Goal: Task Accomplishment & Management: Manage account settings

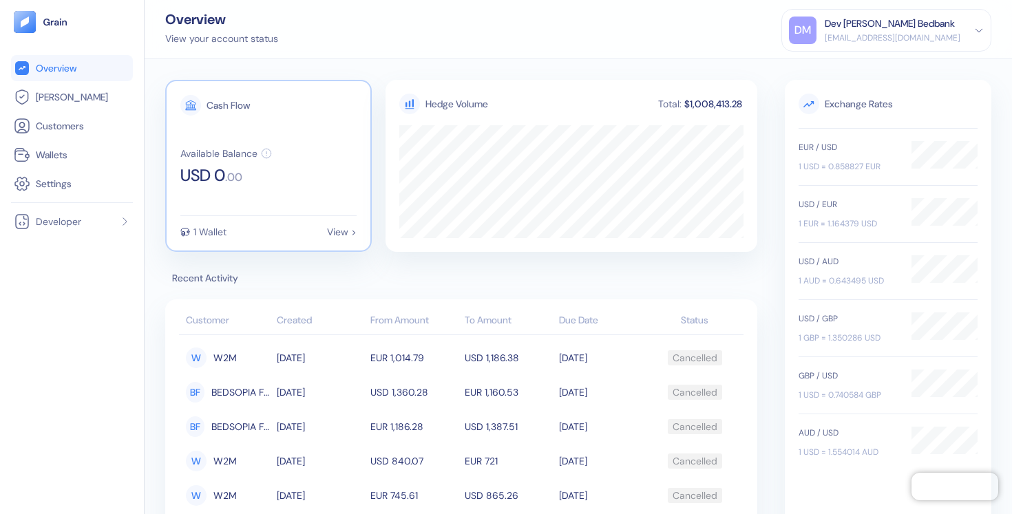
click at [242, 230] on div "1 Wallet View >" at bounding box center [268, 232] width 176 height 10
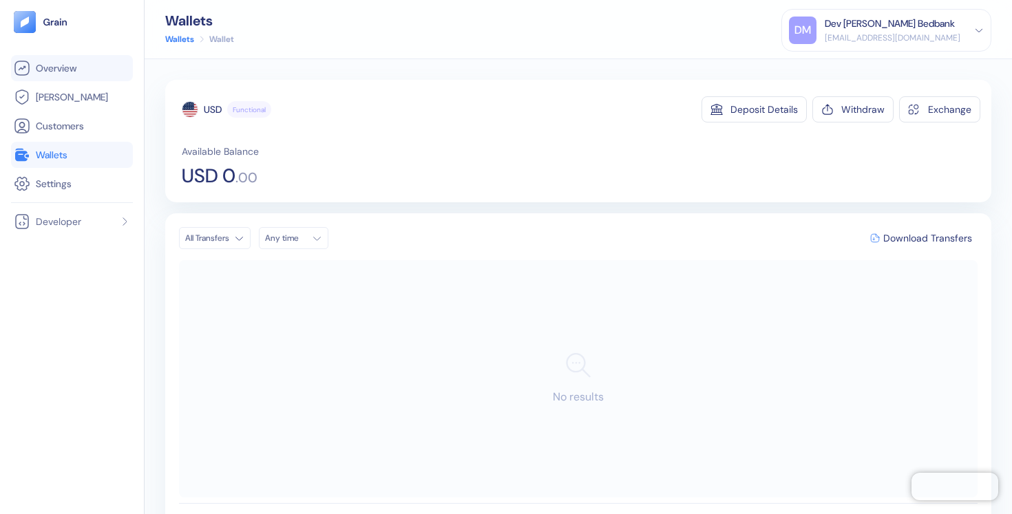
click at [76, 65] on span "Overview" at bounding box center [56, 68] width 41 height 14
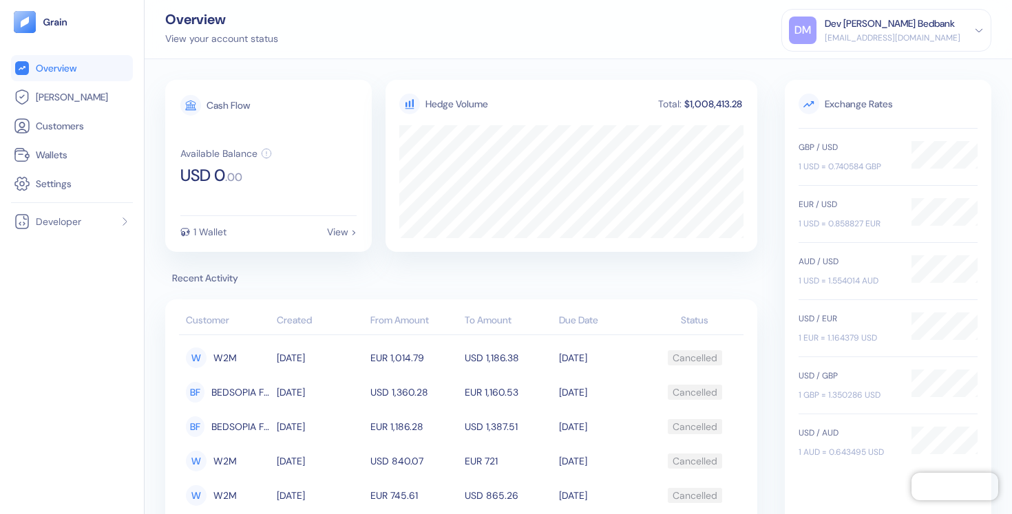
click at [909, 17] on div "Dev [PERSON_NAME] Bedbank" at bounding box center [892, 24] width 136 height 14
click at [827, 74] on div "Sign Out" at bounding box center [826, 68] width 38 height 14
